Goal: Information Seeking & Learning: Learn about a topic

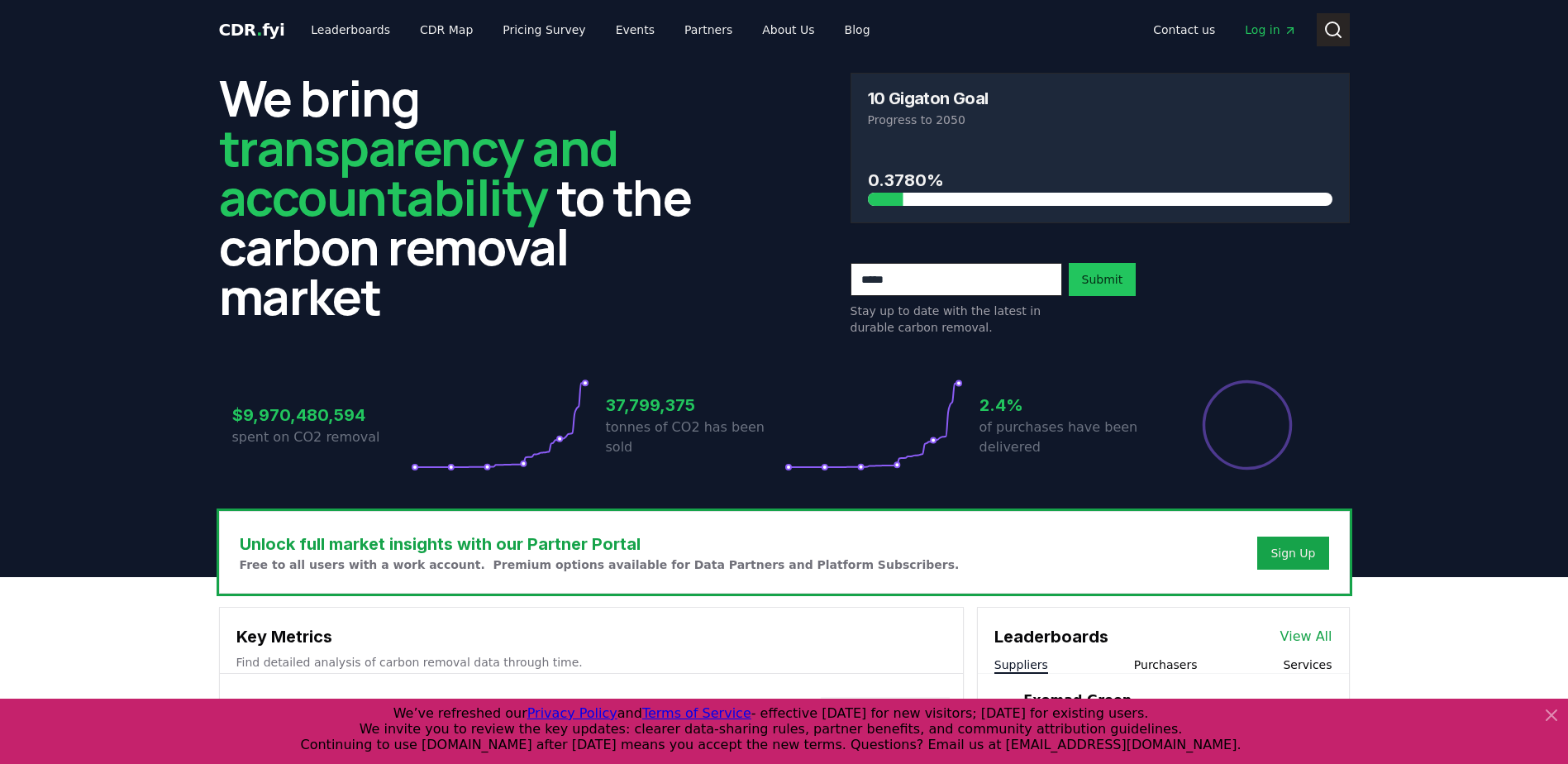
click at [1327, 25] on circle at bounding box center [1333, 29] width 14 height 14
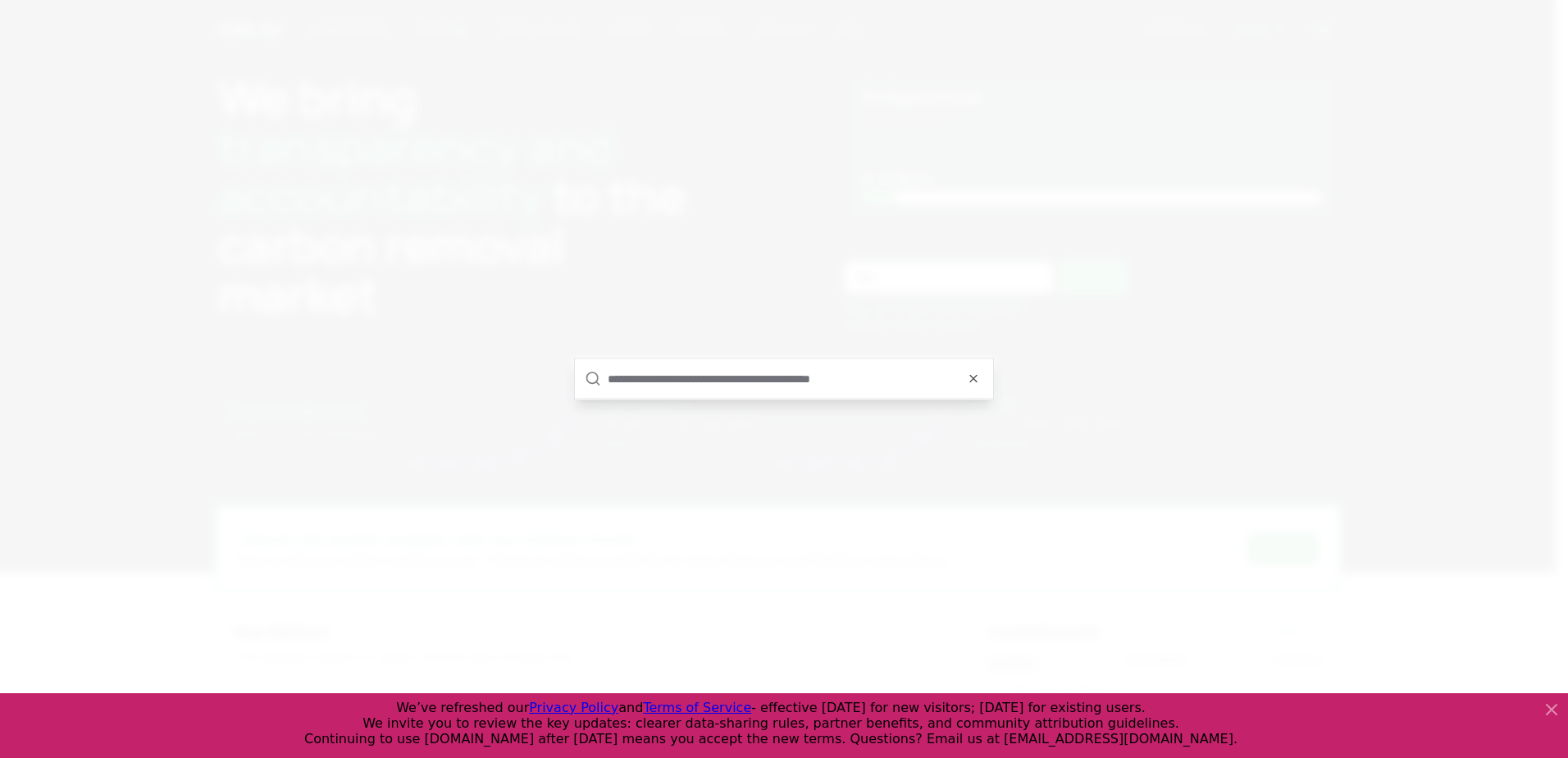
click at [781, 320] on div at bounding box center [784, 379] width 1568 height 758
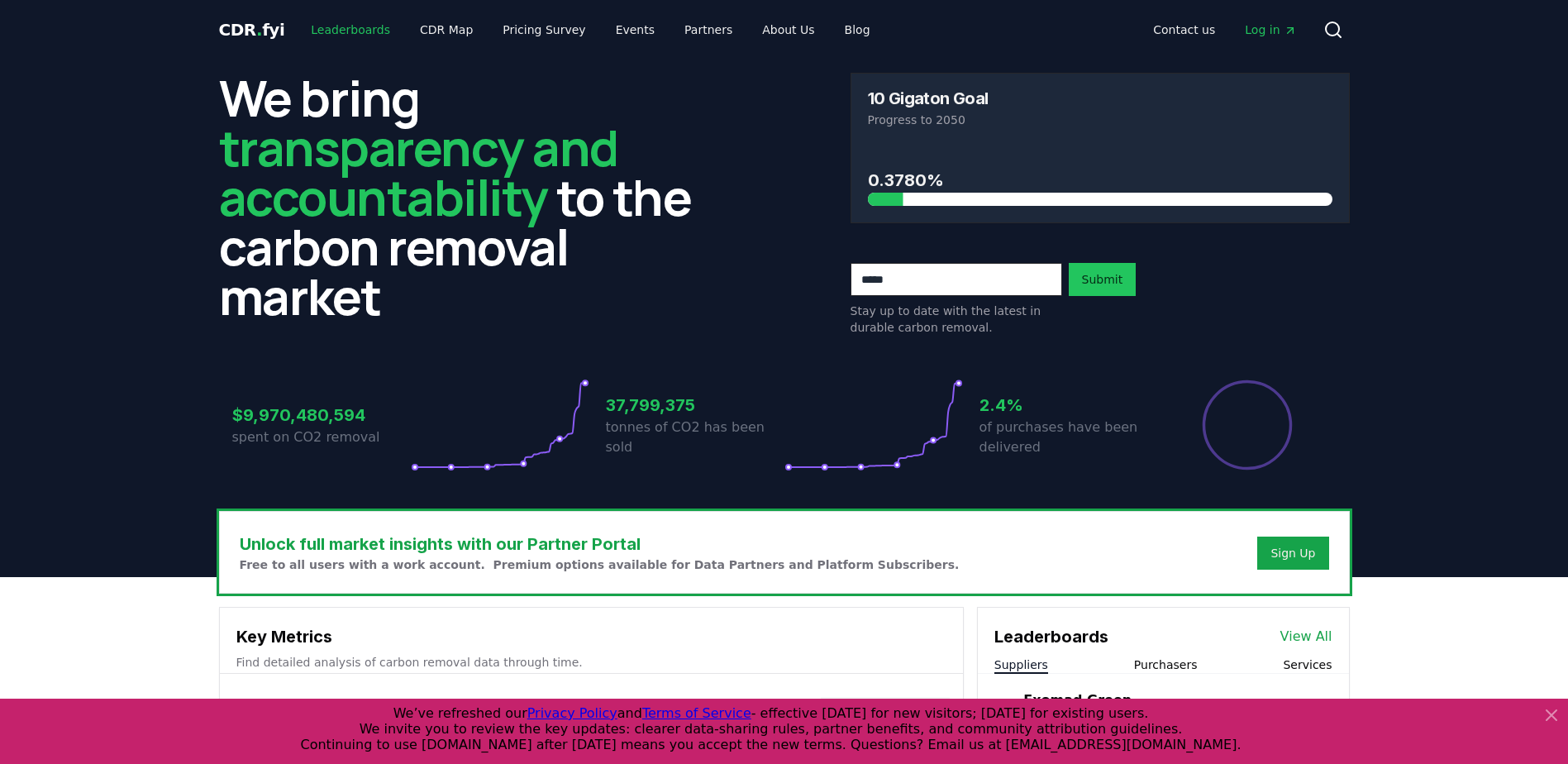
click at [323, 17] on link "Leaderboards" at bounding box center [350, 29] width 105 height 30
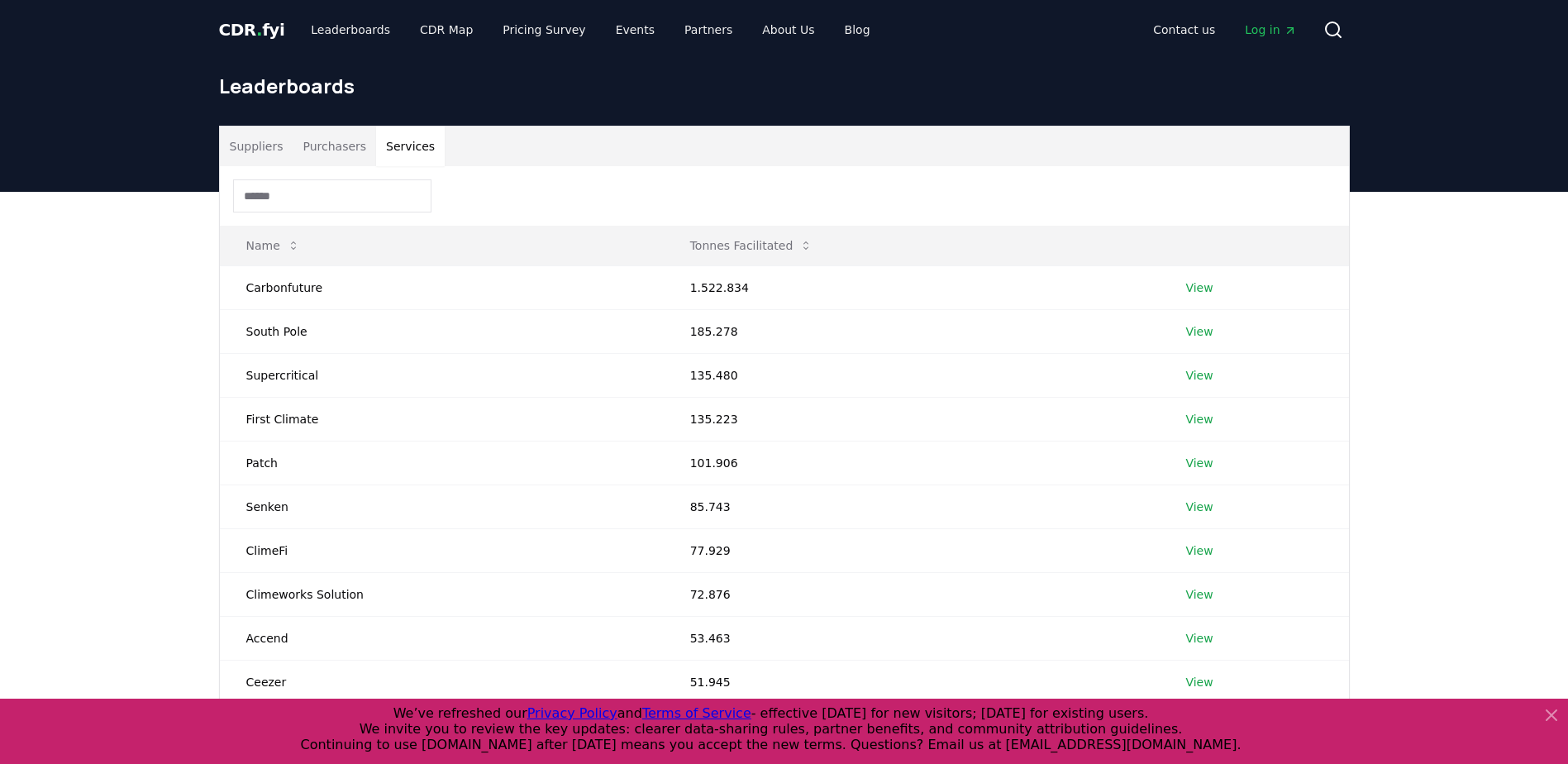
drag, startPoint x: 370, startPoint y: 147, endPoint x: 390, endPoint y: 147, distance: 20.0
click at [376, 147] on button "Services" at bounding box center [410, 146] width 69 height 40
click at [245, 139] on button "Suppliers" at bounding box center [256, 146] width 74 height 40
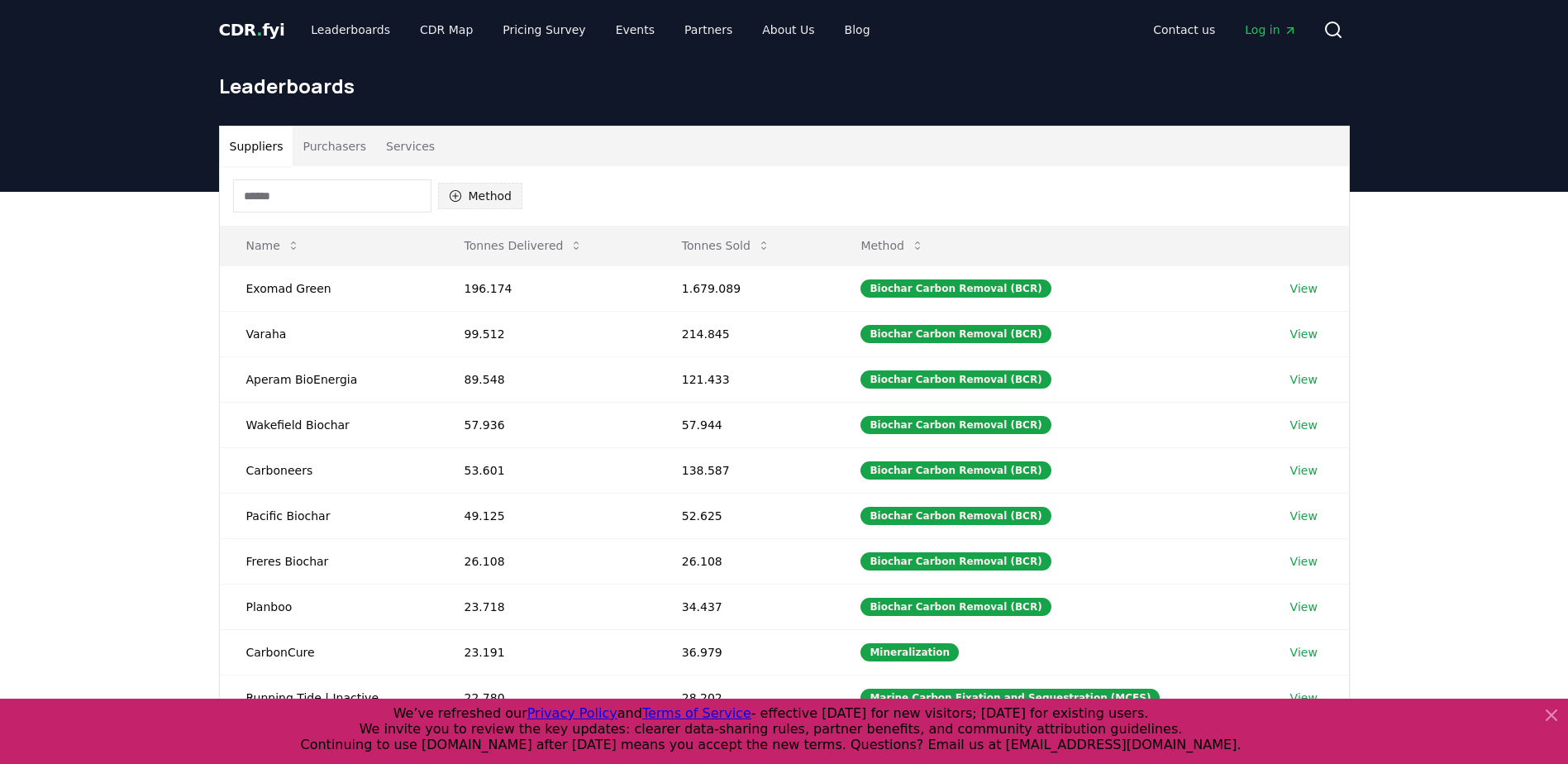
click at [504, 191] on button "Method" at bounding box center [481, 195] width 85 height 26
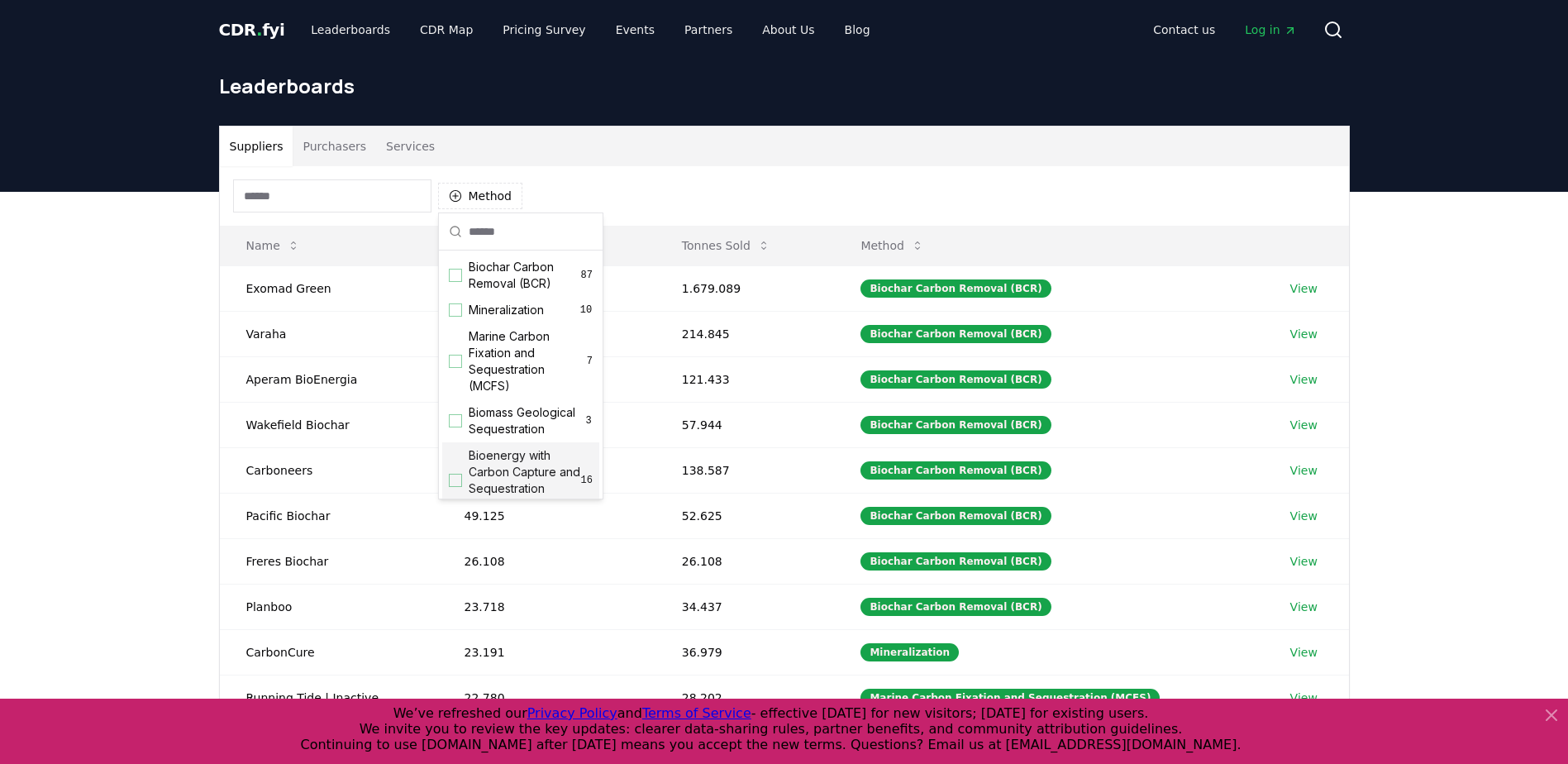
click at [537, 469] on span "Bioenergy with Carbon Capture and Sequestration (BECCS)" at bounding box center [525, 480] width 112 height 66
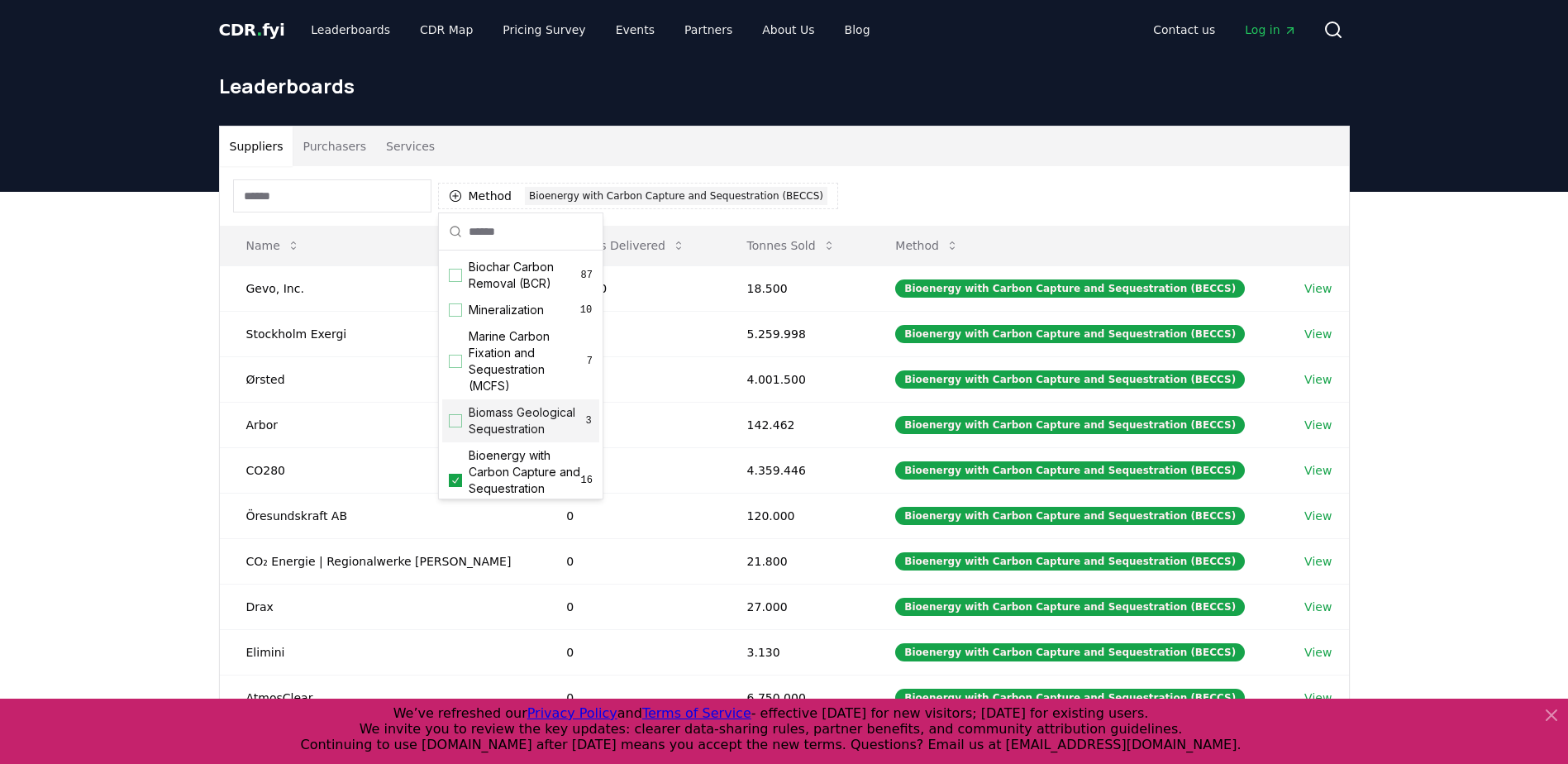
click at [990, 198] on div "Method 1 Bioenergy with Carbon Capture and Sequestration (BECCS)" at bounding box center [784, 196] width 1129 height 60
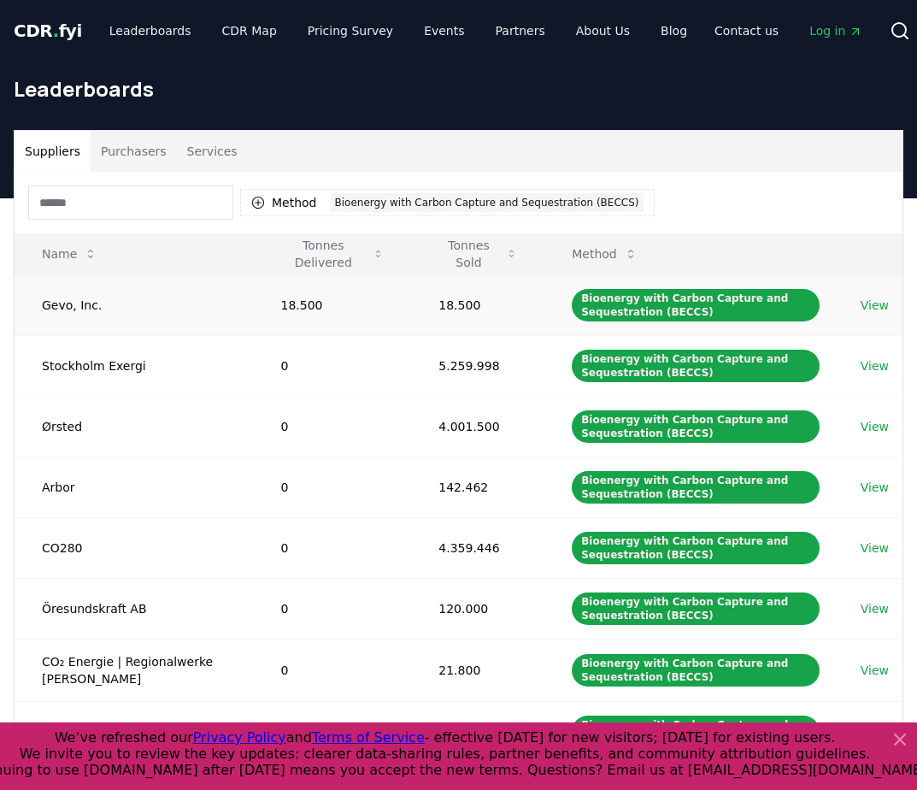
click at [312, 333] on td "18.500" at bounding box center [333, 304] width 158 height 61
click at [871, 303] on link "View" at bounding box center [875, 305] width 28 height 17
